Goal: Transaction & Acquisition: Subscribe to service/newsletter

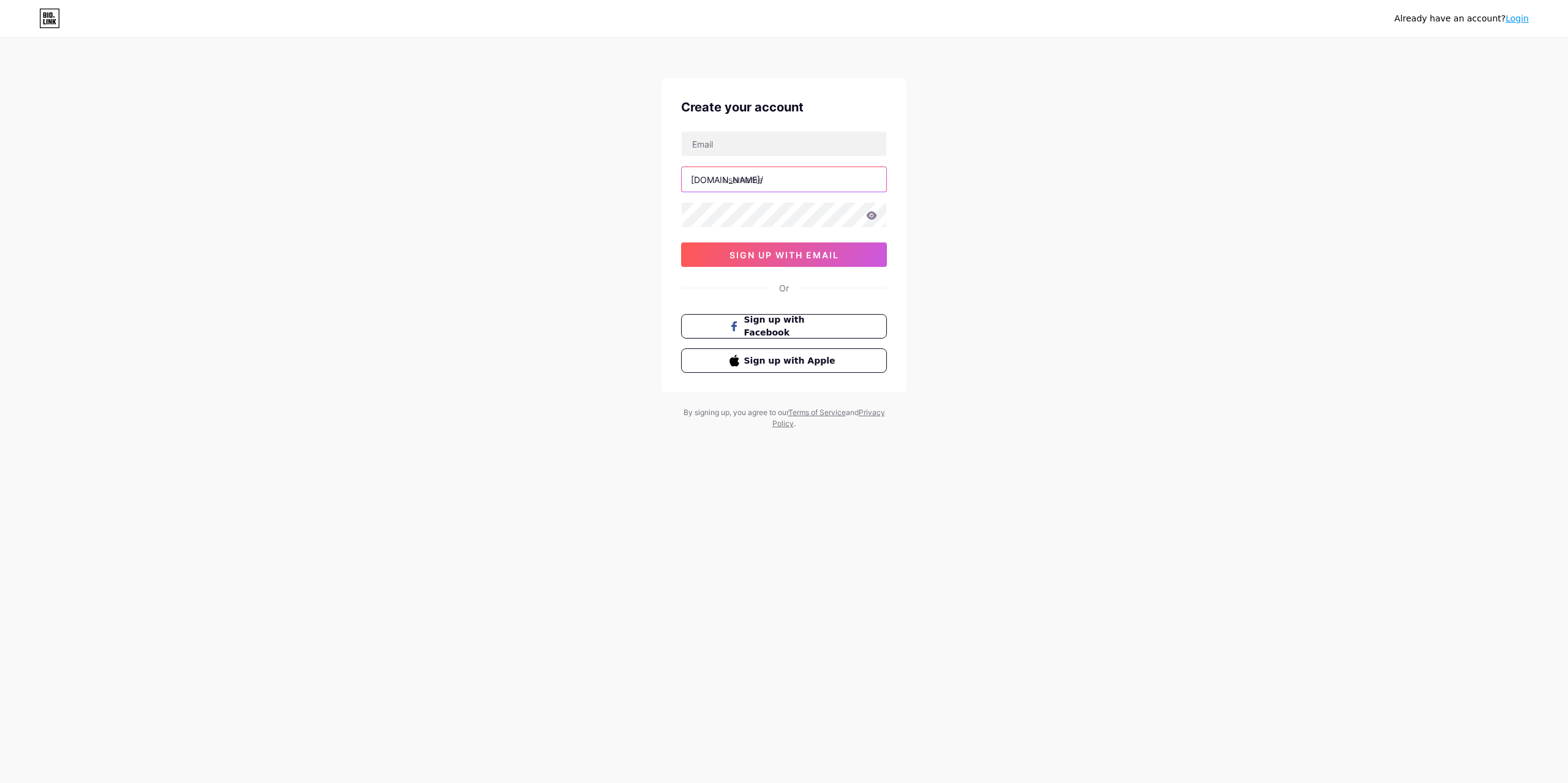
click at [737, 180] on input "text" at bounding box center [783, 179] width 205 height 24
click at [705, 187] on input "text" at bounding box center [783, 179] width 205 height 24
click at [765, 184] on input "text" at bounding box center [783, 179] width 205 height 24
click at [726, 141] on input "text" at bounding box center [783, 144] width 205 height 24
paste input "[EMAIL_ADDRESS][DOMAIN_NAME]"
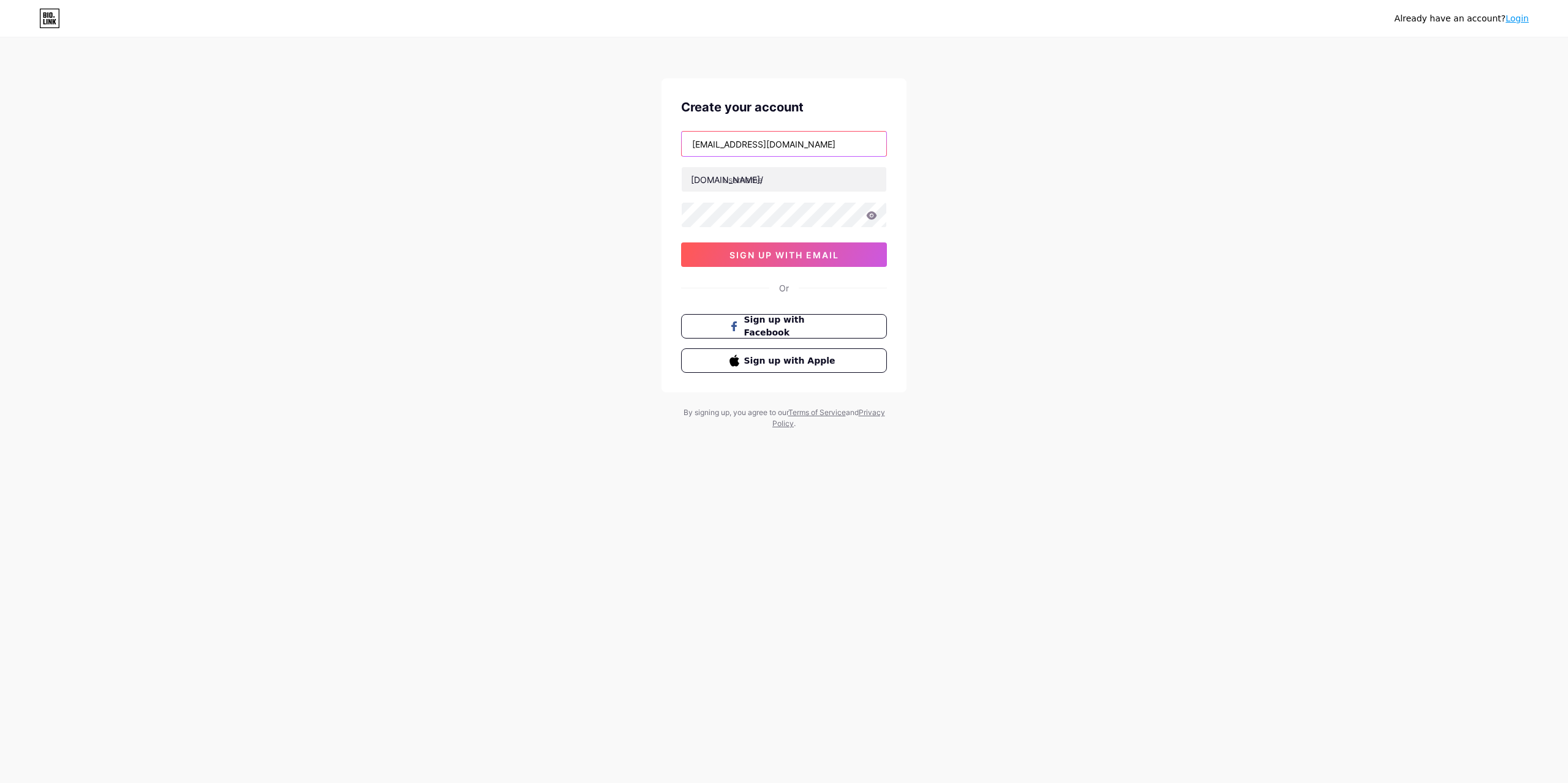
type input "[EMAIL_ADDRESS][DOMAIN_NAME]"
click at [756, 180] on input "text" at bounding box center [783, 179] width 205 height 24
paste input "[DOMAIN_NAME]"
drag, startPoint x: 771, startPoint y: 180, endPoint x: 851, endPoint y: 178, distance: 80.0
click at [850, 178] on input "[DOMAIN_NAME]" at bounding box center [783, 179] width 205 height 24
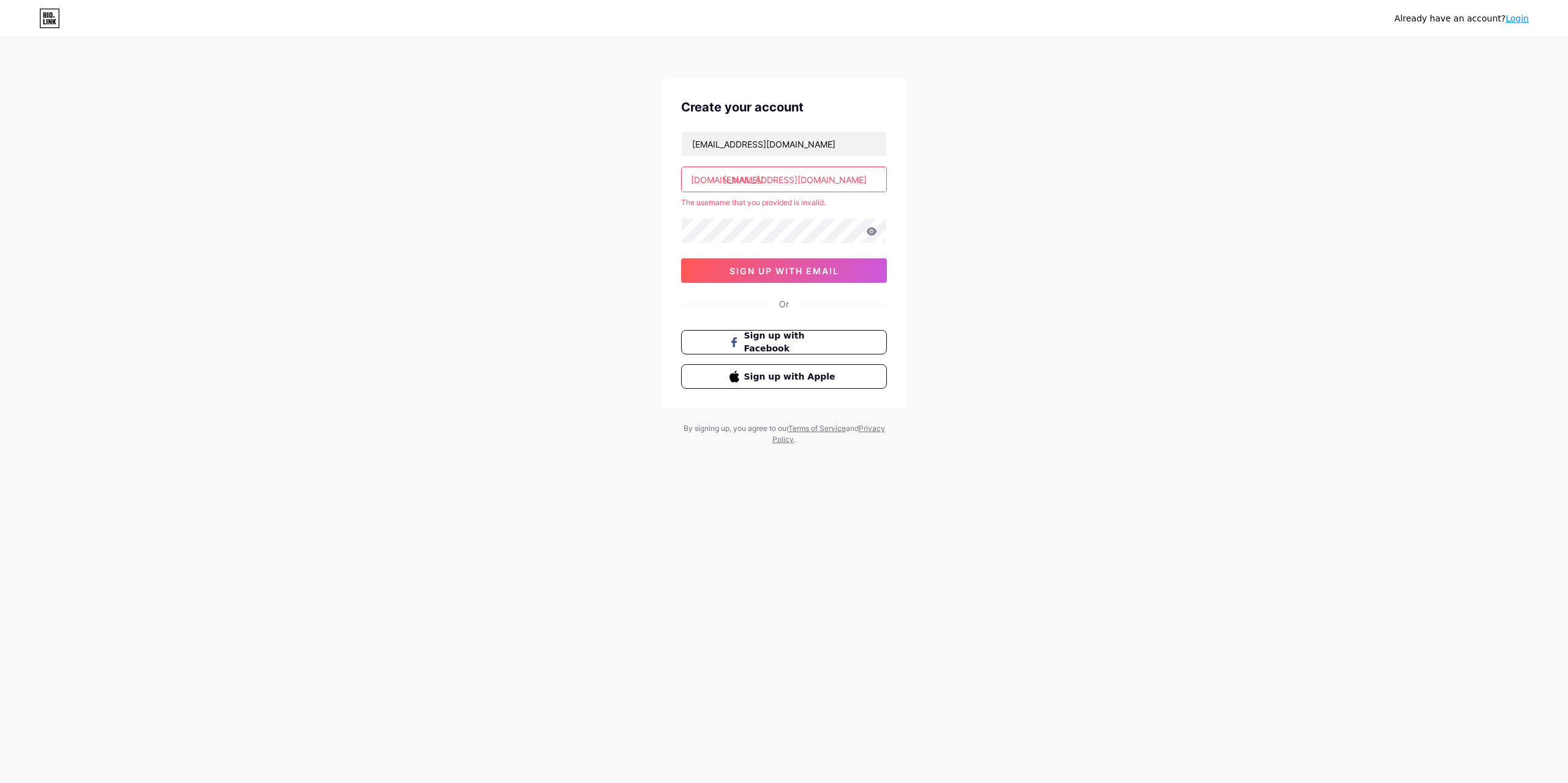
drag, startPoint x: 769, startPoint y: 179, endPoint x: 835, endPoint y: 179, distance: 66.0
click at [835, 179] on input "[EMAIL_ADDRESS][DOMAIN_NAME]" at bounding box center [783, 179] width 205 height 24
type input "hhhuihekey"
click at [1048, 229] on div "Already have an account? Login Create your account [EMAIL_ADDRESS][DOMAIN_NAME]…" at bounding box center [784, 242] width 1568 height 484
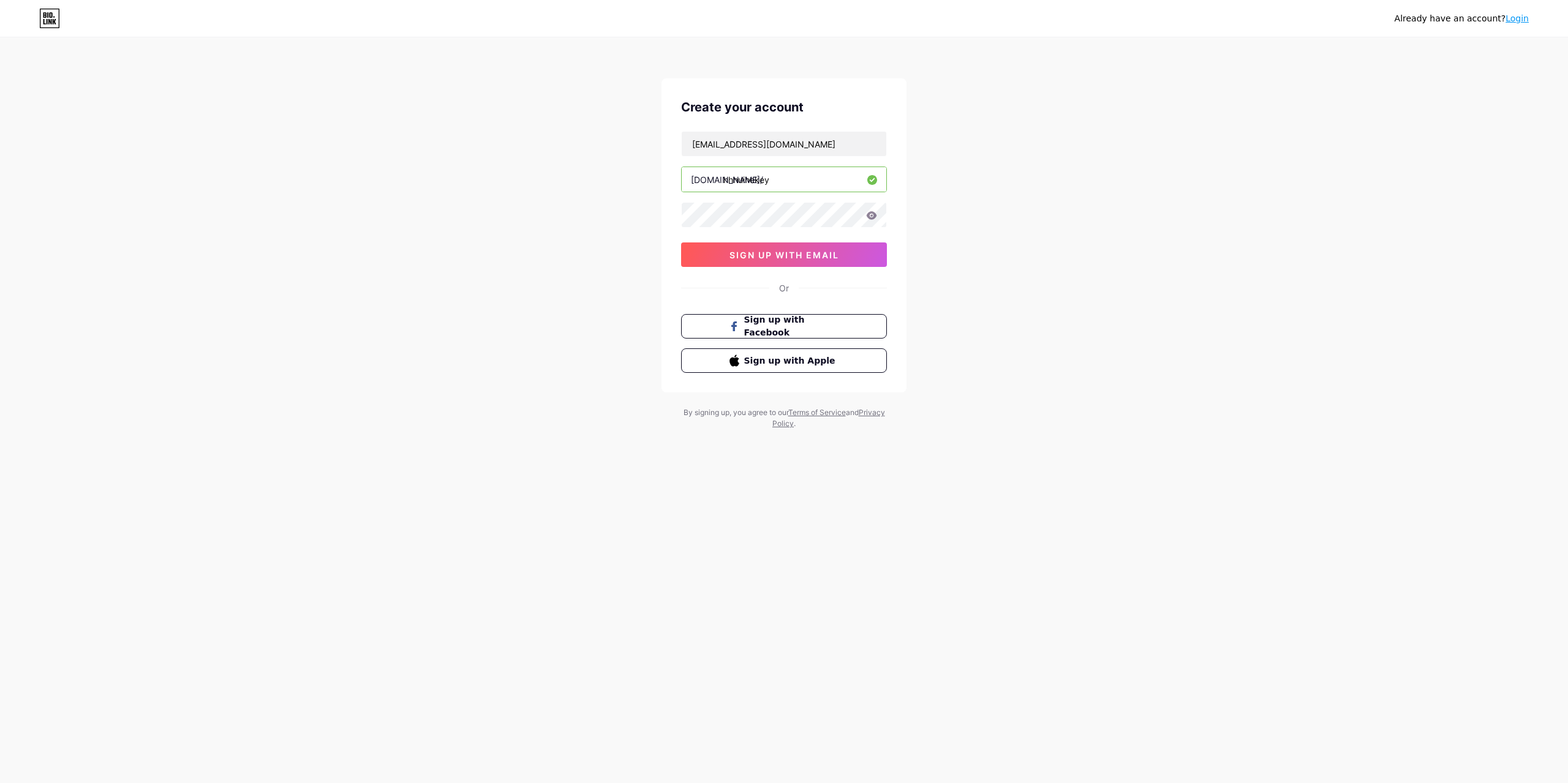
click at [741, 228] on div "[EMAIL_ADDRESS][DOMAIN_NAME] [DOMAIN_NAME]/ hhhuihekey 0cAFcWeA6p3iKuQMDq5QvFcT…" at bounding box center [784, 199] width 205 height 136
drag, startPoint x: 1060, startPoint y: 193, endPoint x: 1053, endPoint y: 193, distance: 7.0
click at [1060, 193] on div "Already have an account? Login Create your account [EMAIL_ADDRESS][DOMAIN_NAME]…" at bounding box center [784, 234] width 1568 height 468
click at [1047, 189] on div "Already have an account? Login Create your account [EMAIL_ADDRESS][DOMAIN_NAME]…" at bounding box center [784, 234] width 1568 height 468
click at [872, 215] on icon at bounding box center [872, 215] width 10 height 8
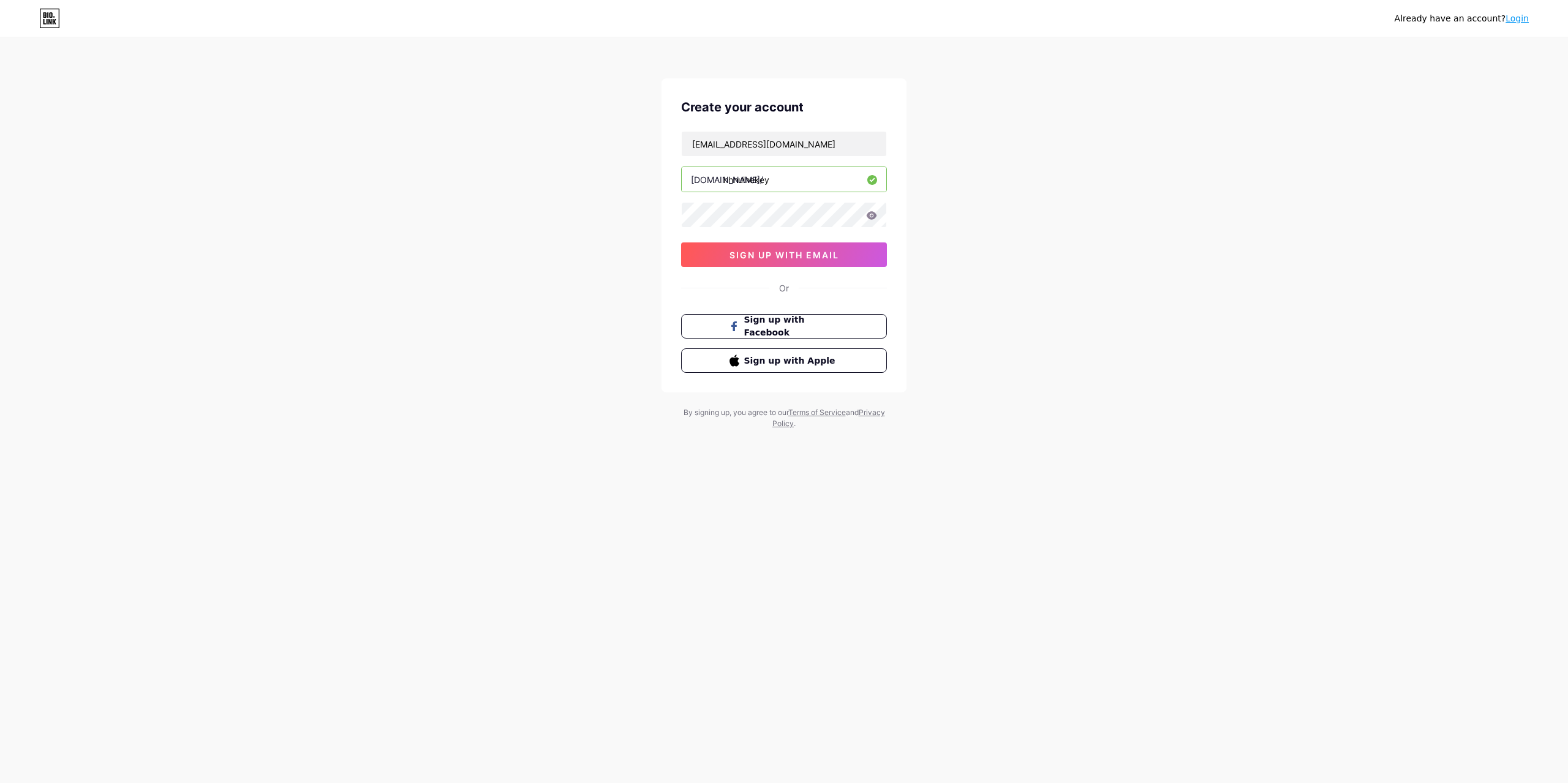
click at [868, 215] on icon at bounding box center [872, 215] width 10 height 8
click at [872, 215] on icon at bounding box center [872, 215] width 10 height 8
click at [873, 215] on icon at bounding box center [871, 215] width 11 height 8
click at [873, 215] on icon at bounding box center [872, 215] width 10 height 8
click at [660, 215] on div "Already have an account? Login Create your account [EMAIL_ADDRESS][DOMAIN_NAME]…" at bounding box center [784, 234] width 1568 height 468
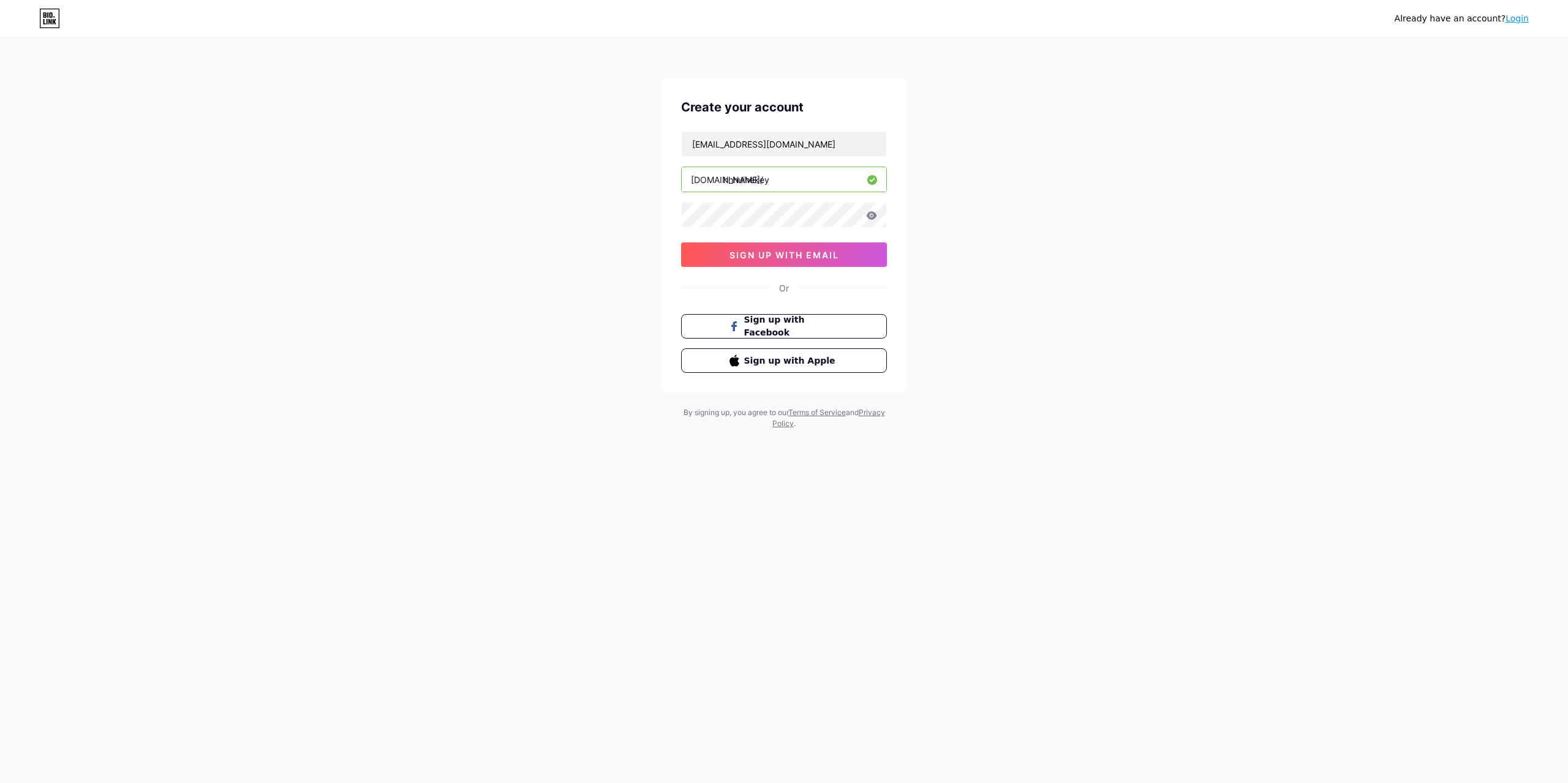
click at [873, 215] on icon at bounding box center [872, 215] width 10 height 8
click at [874, 215] on icon at bounding box center [872, 215] width 10 height 8
click at [775, 251] on span "sign up with email" at bounding box center [784, 255] width 109 height 10
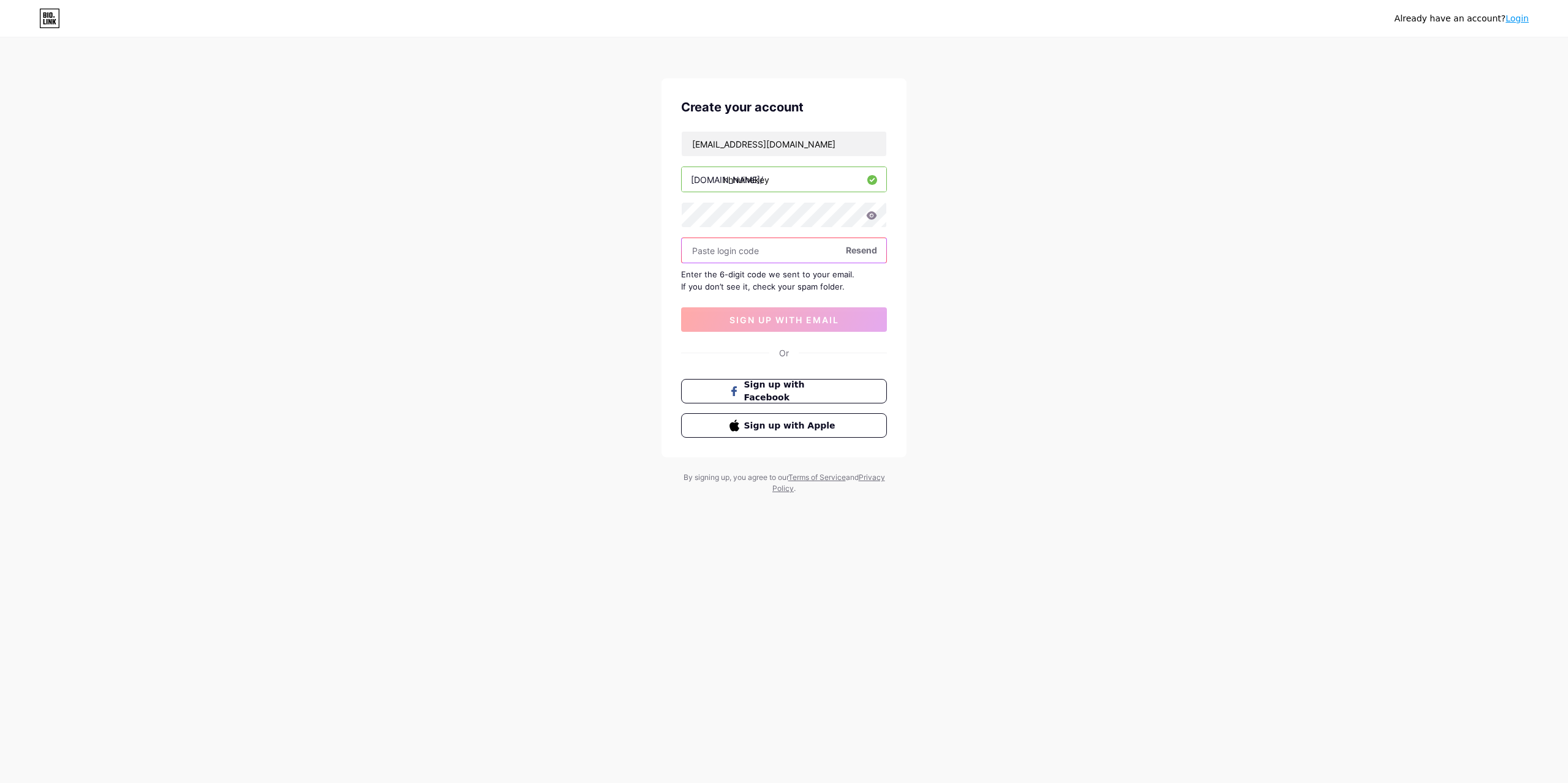
click at [732, 248] on input "text" at bounding box center [783, 250] width 205 height 24
type input "585665"
click at [788, 321] on span "sign up with email" at bounding box center [784, 320] width 109 height 10
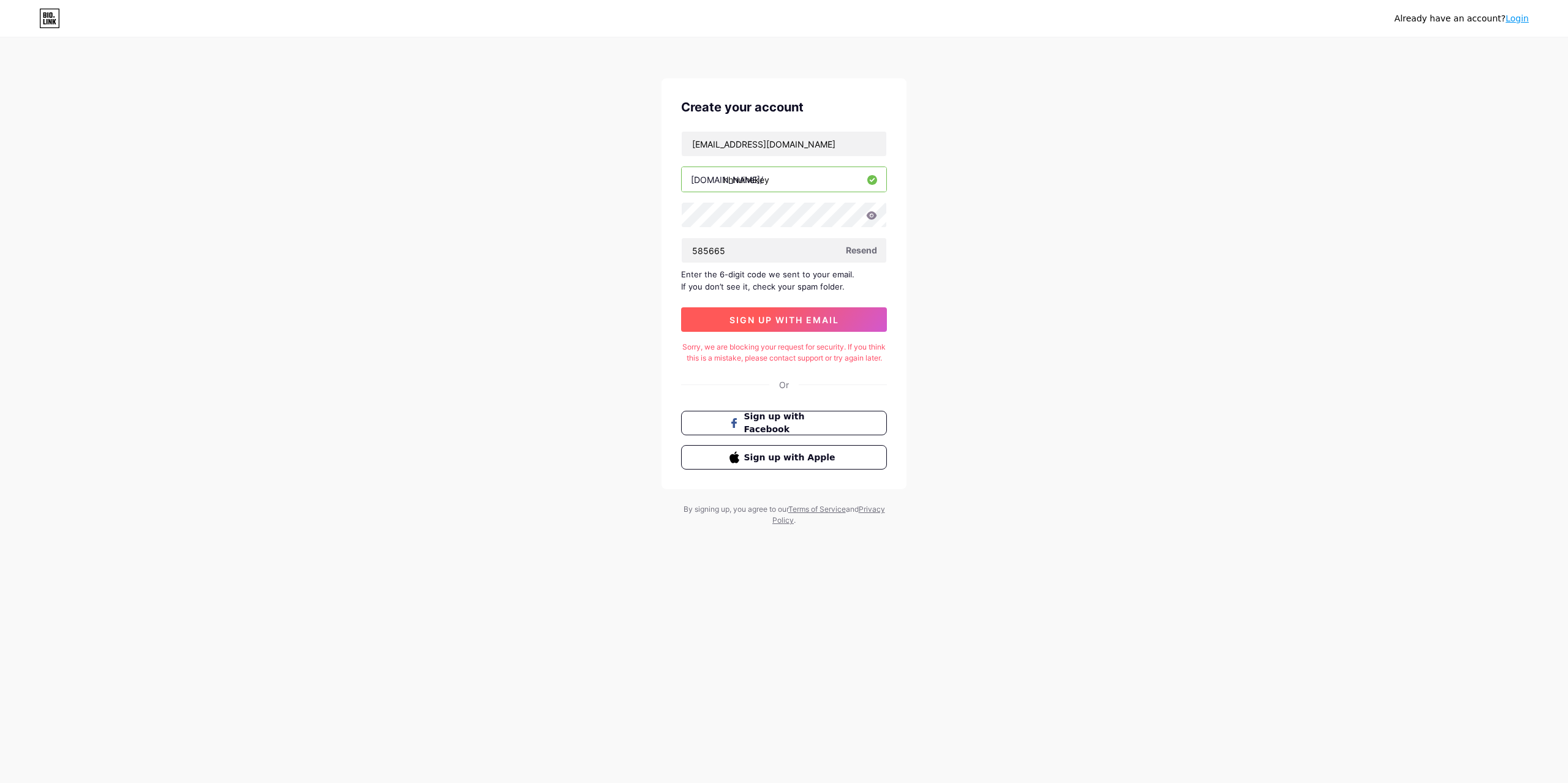
click at [766, 318] on span "sign up with email" at bounding box center [784, 320] width 109 height 10
click at [766, 317] on span "sign up with email" at bounding box center [784, 320] width 109 height 10
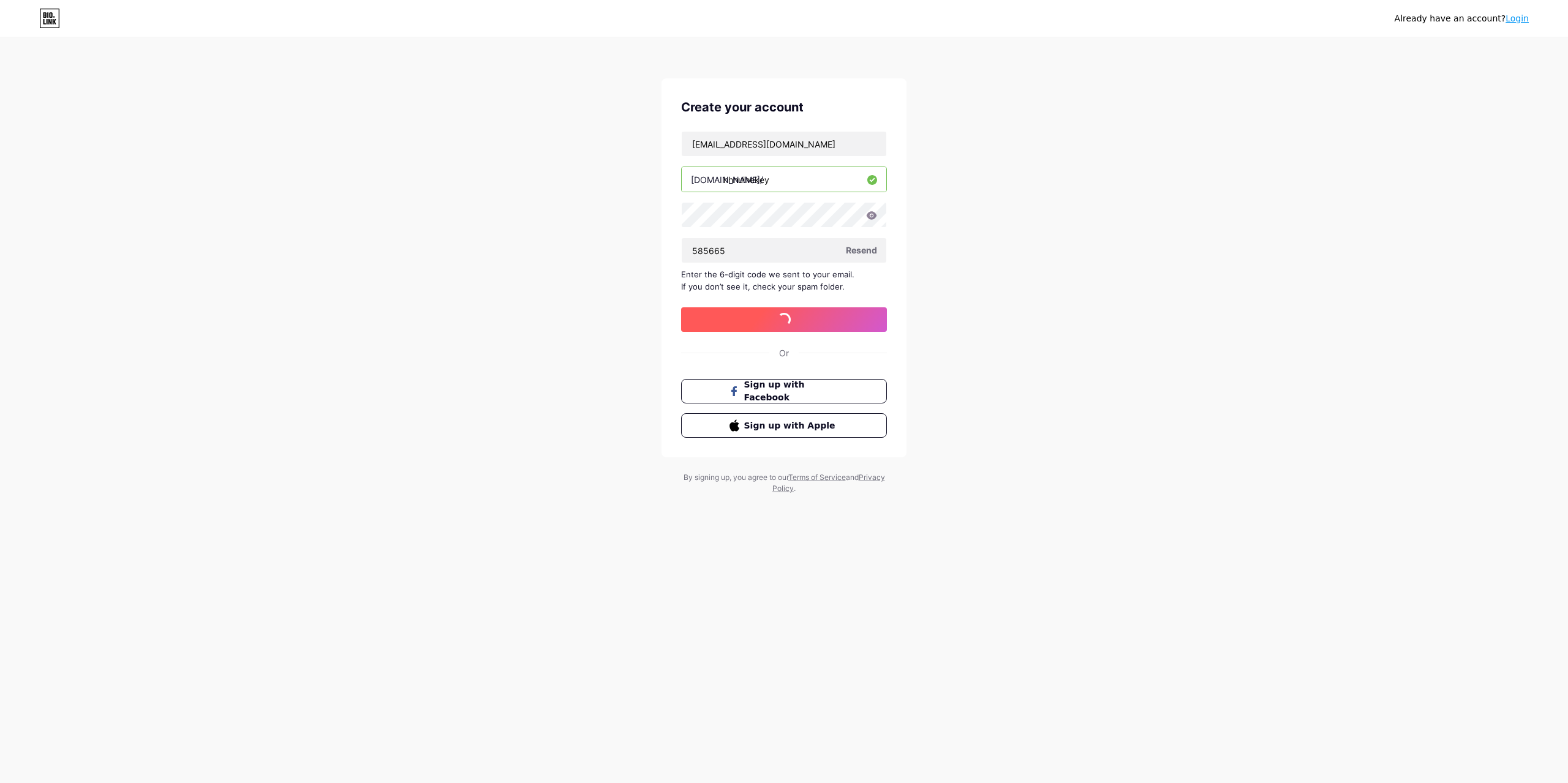
click at [766, 316] on span "sign up with email" at bounding box center [784, 320] width 109 height 10
